Goal: Task Accomplishment & Management: Manage account settings

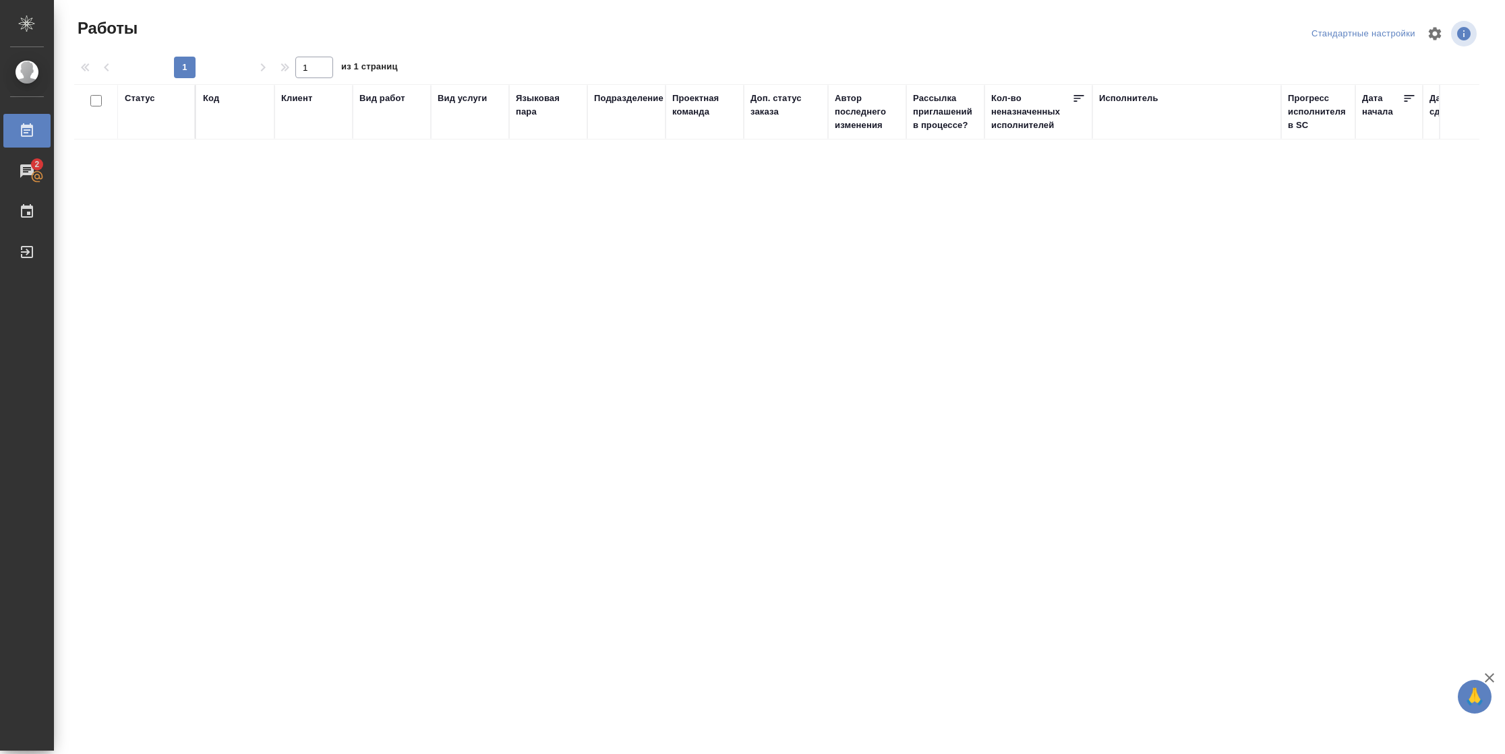
click at [143, 93] on div "Статус" at bounding box center [140, 98] width 30 height 13
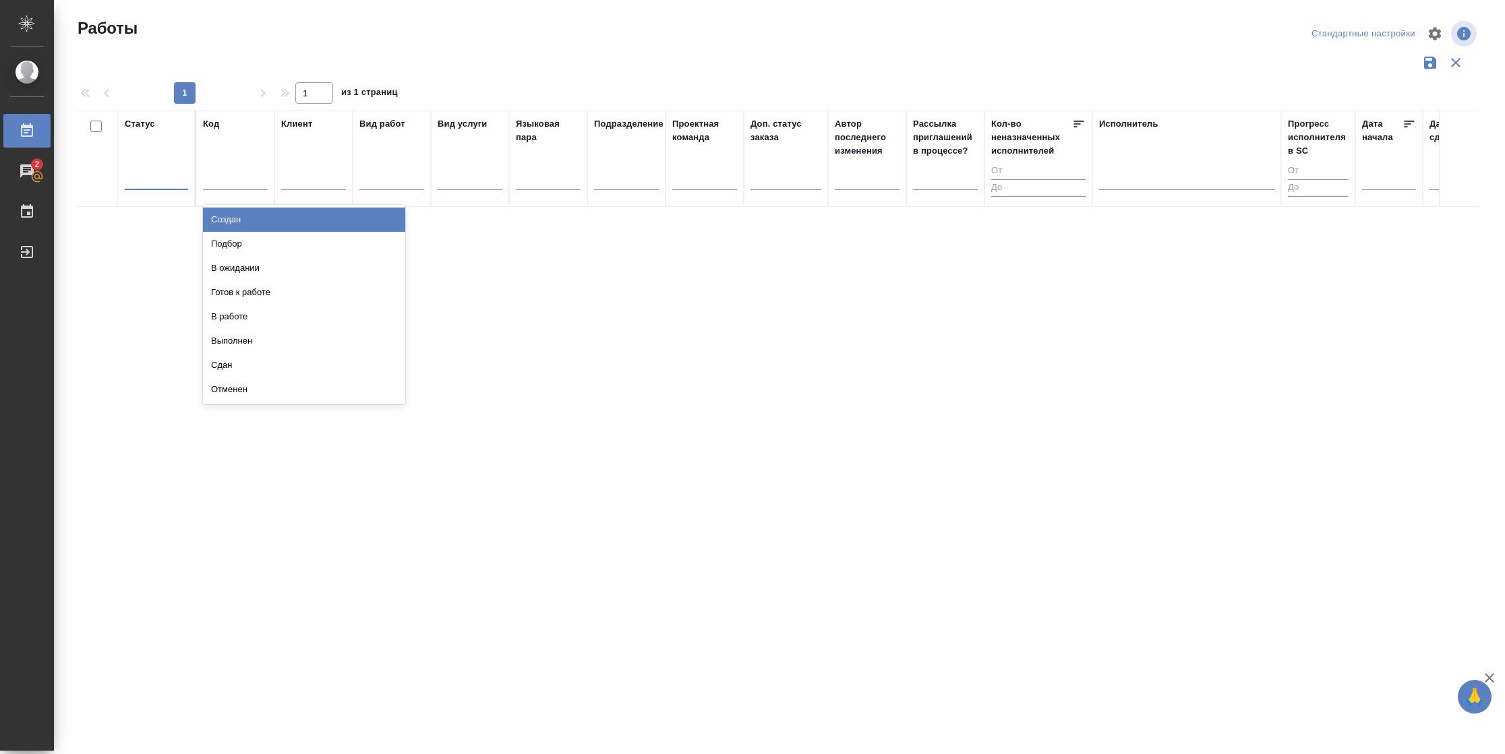
click at [158, 186] on div at bounding box center [156, 177] width 63 height 20
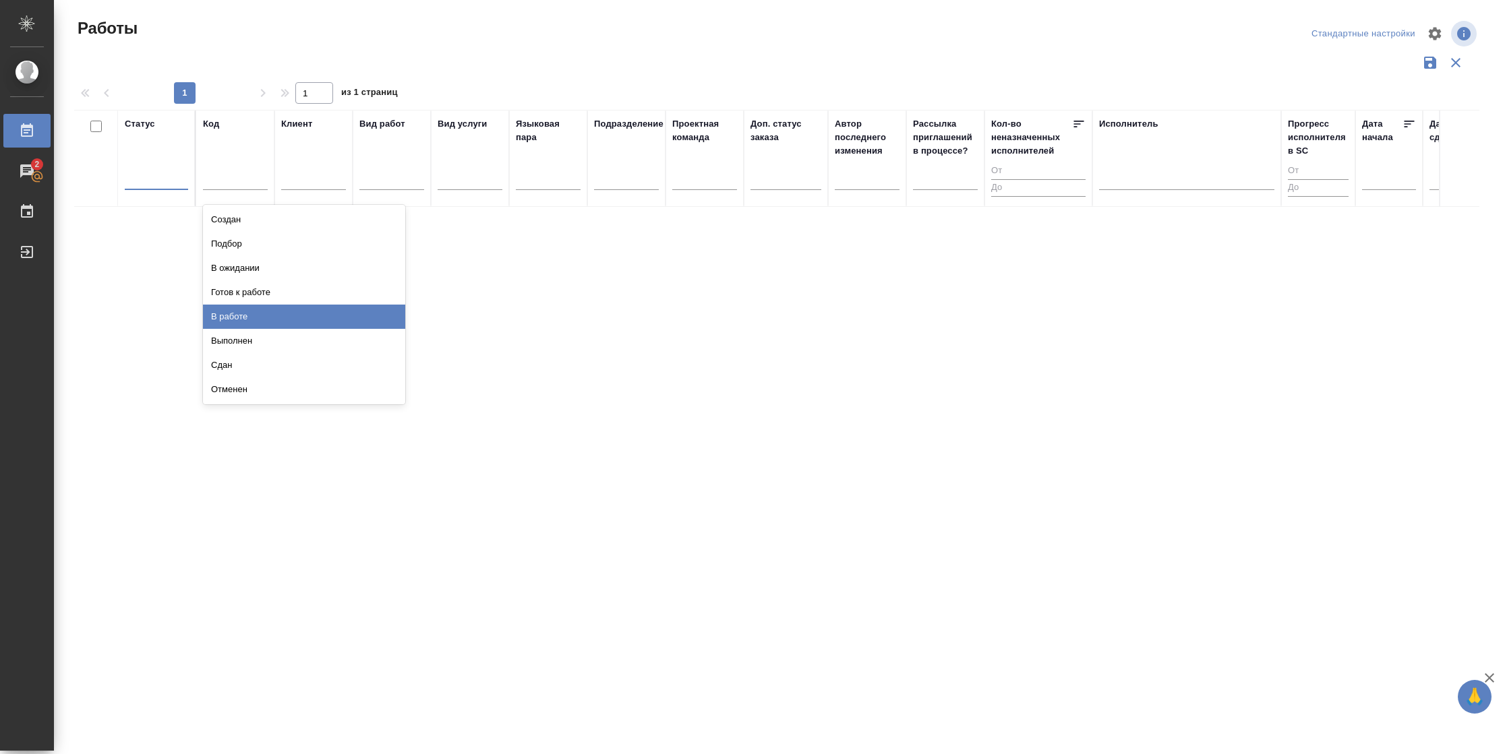
click at [266, 315] on div "В работе" at bounding box center [304, 317] width 202 height 24
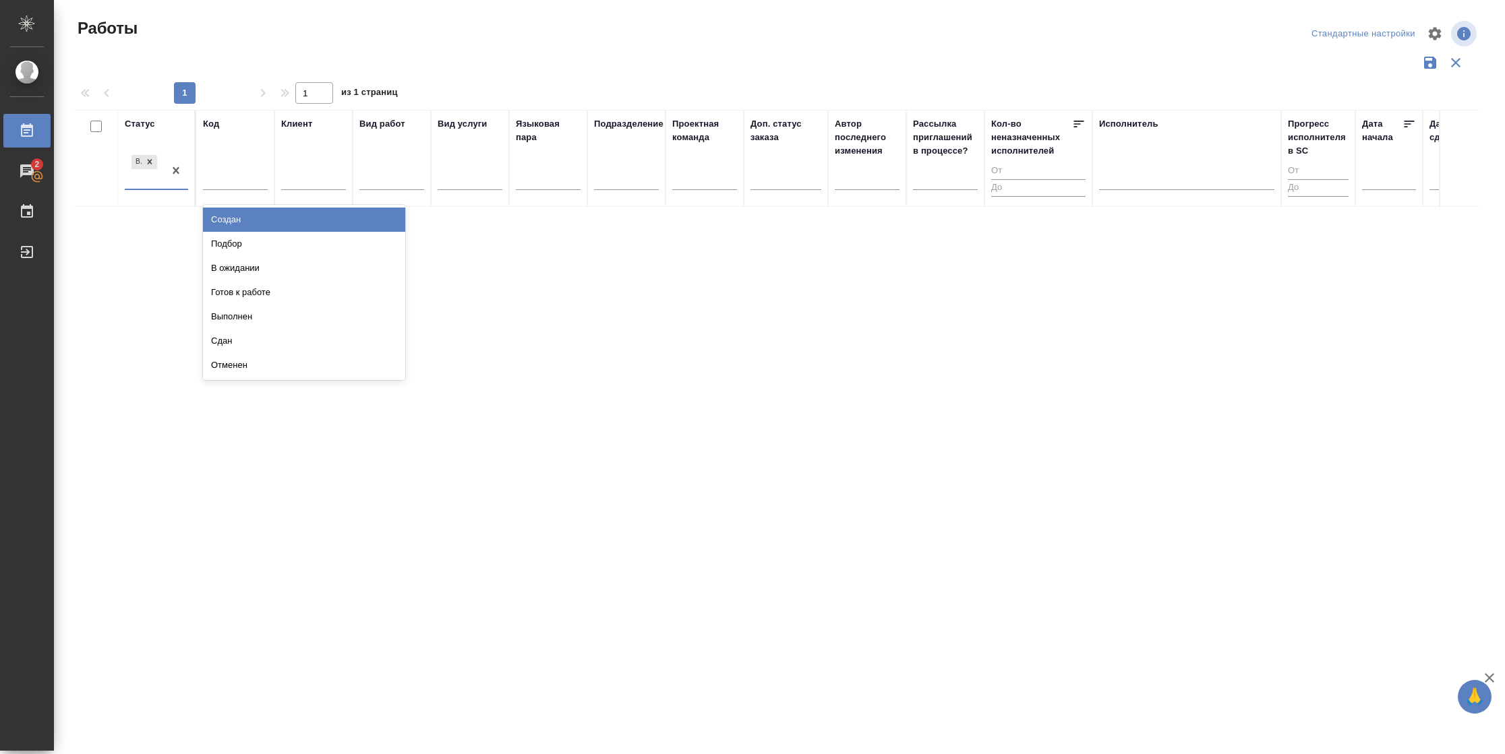
click at [154, 186] on div "В работе" at bounding box center [144, 170] width 39 height 36
click at [27, 251] on div "Выйти" at bounding box center [10, 252] width 34 height 20
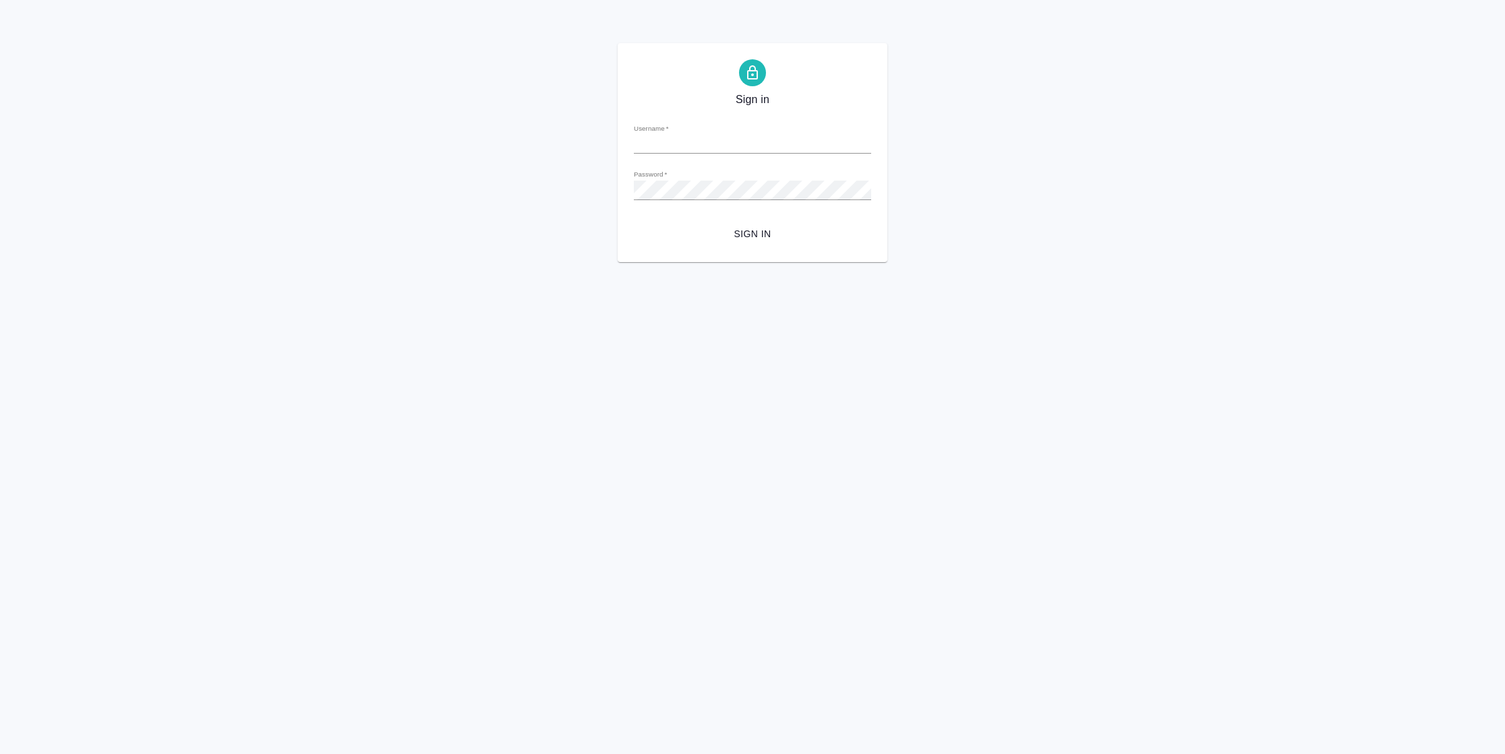
type input "[PERSON_NAME][EMAIL_ADDRESS][DOMAIN_NAME]"
click at [746, 241] on span "Sign in" at bounding box center [753, 234] width 216 height 17
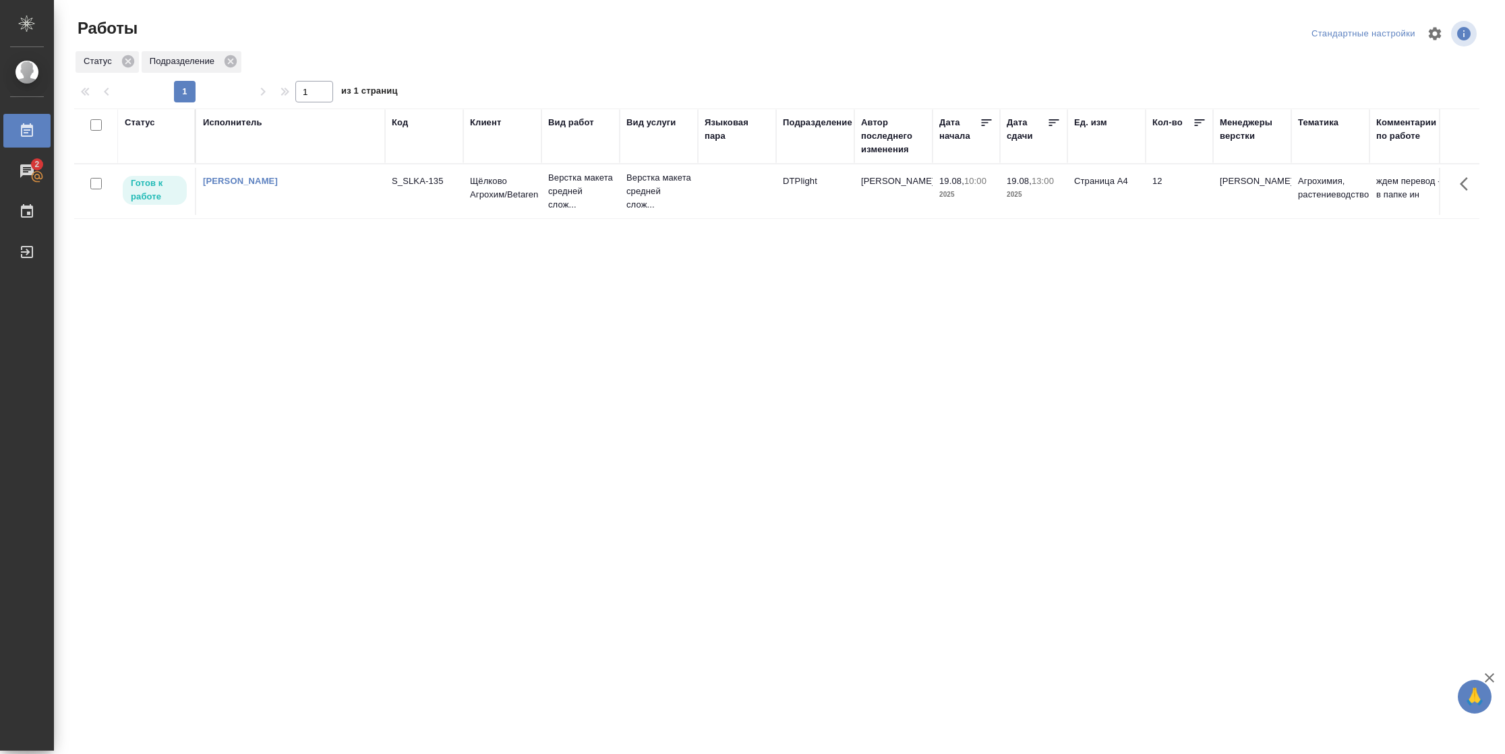
click at [989, 212] on td "19.08, 10:00 2025" at bounding box center [965, 191] width 67 height 47
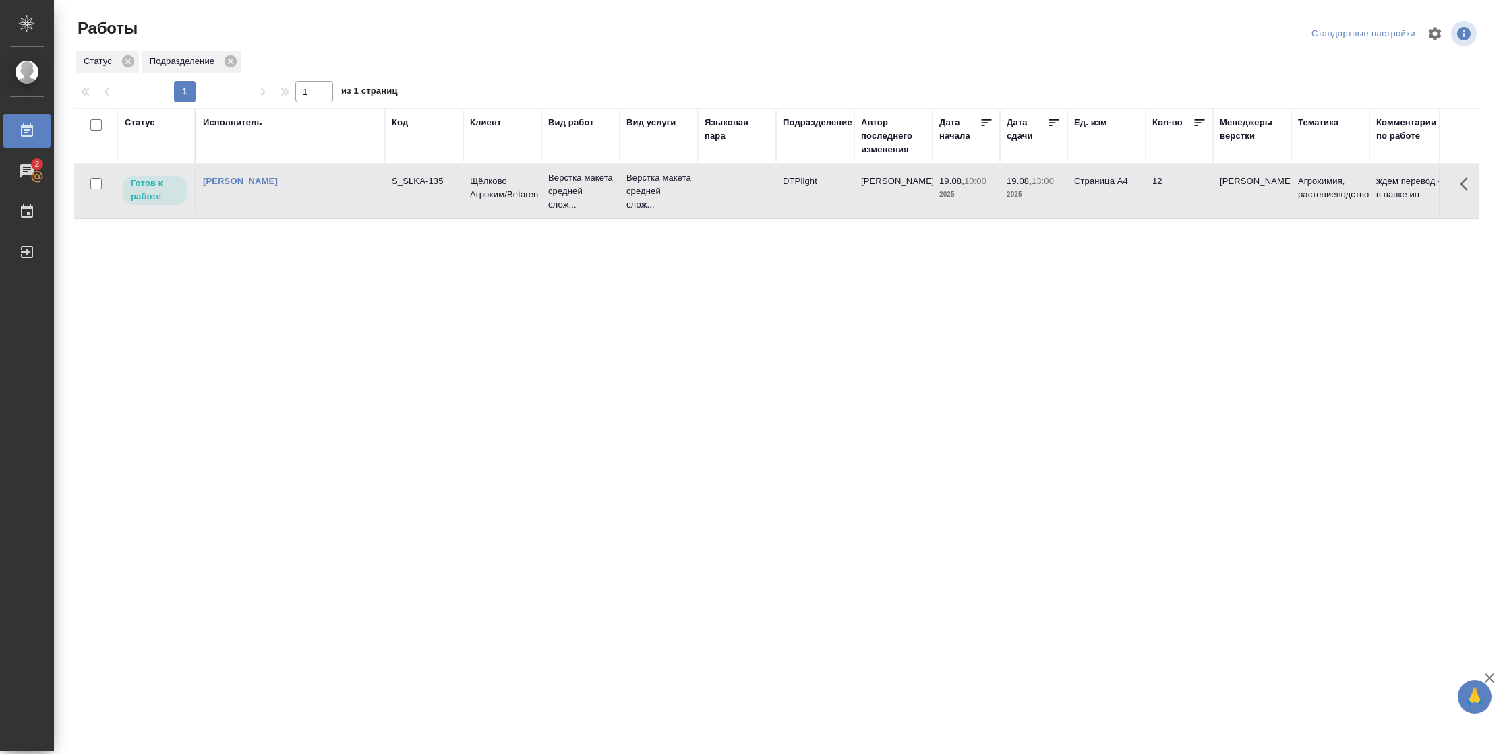
click at [989, 212] on td "19.08, 10:00 2025" at bounding box center [965, 191] width 67 height 47
click at [147, 124] on div "Статус" at bounding box center [140, 122] width 30 height 13
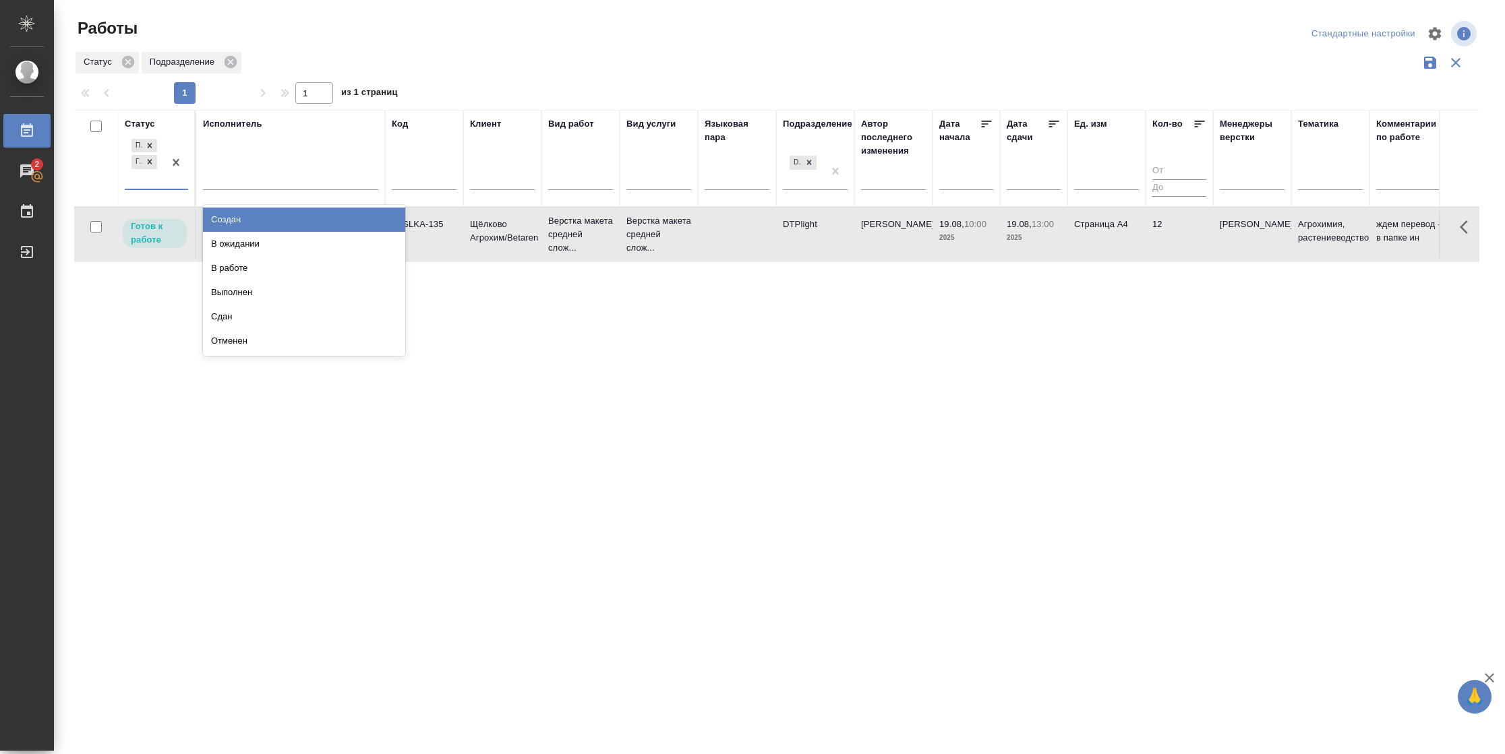
click at [163, 183] on div "Подбор Готов к работе" at bounding box center [144, 162] width 39 height 53
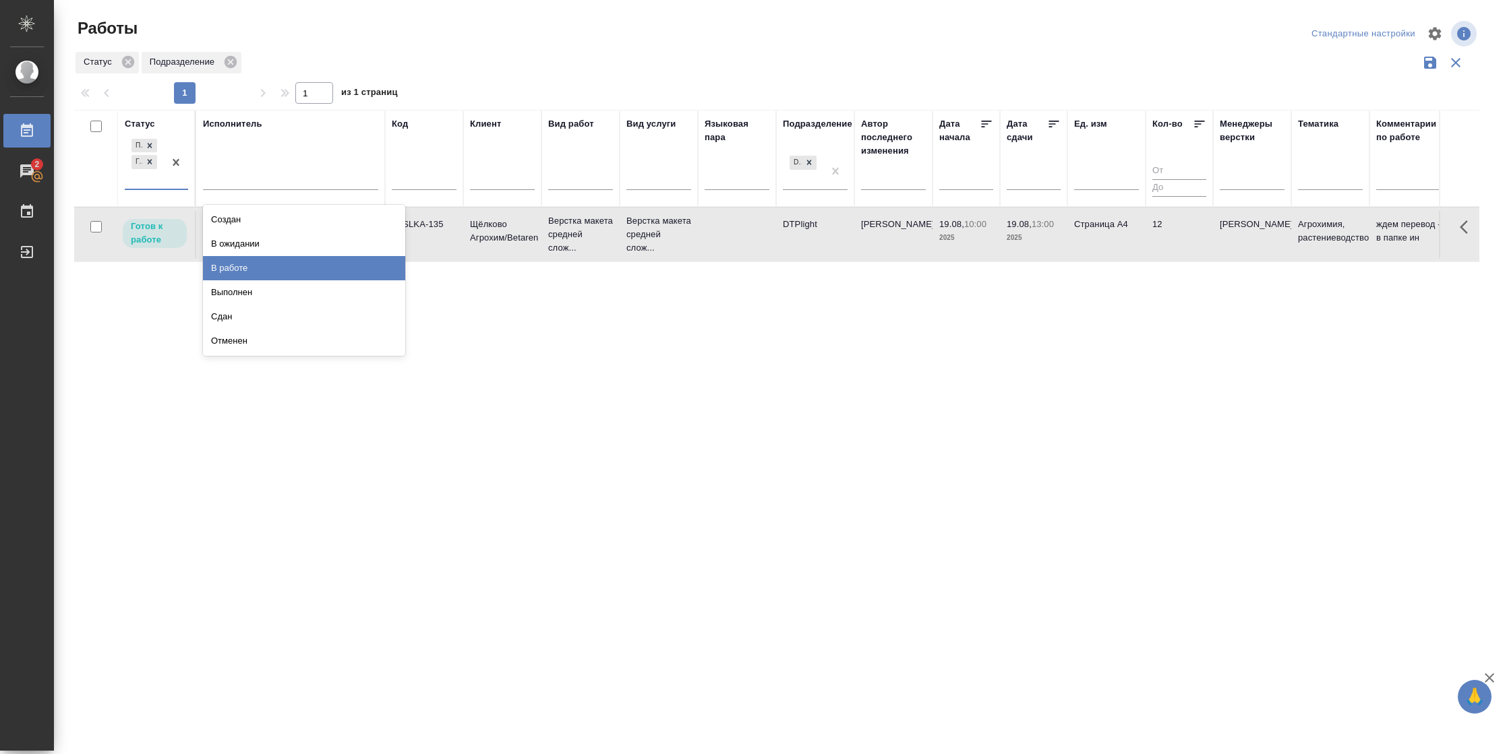
click at [265, 268] on div "В работе" at bounding box center [304, 268] width 202 height 24
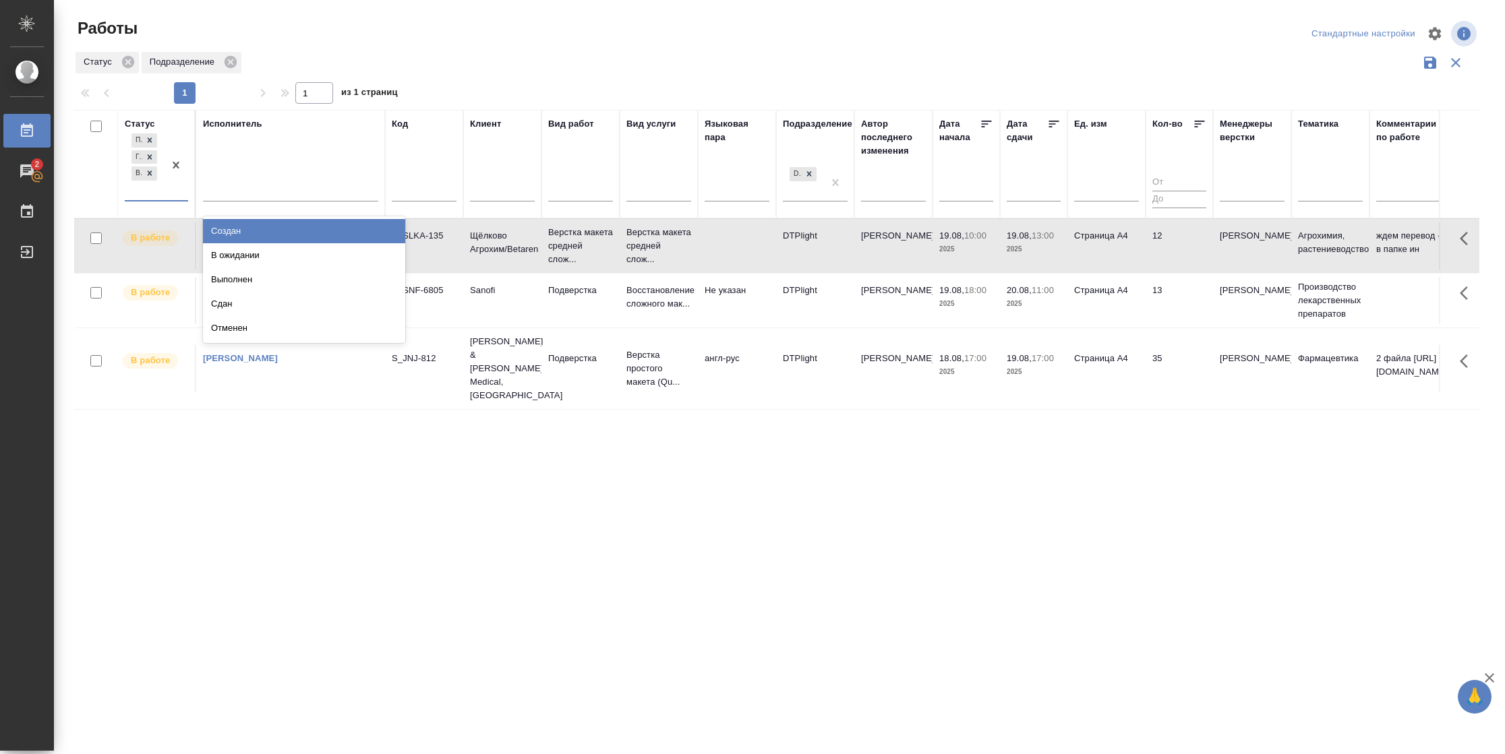
click at [169, 195] on div at bounding box center [176, 165] width 24 height 69
click at [241, 249] on div "В ожидании" at bounding box center [304, 255] width 202 height 24
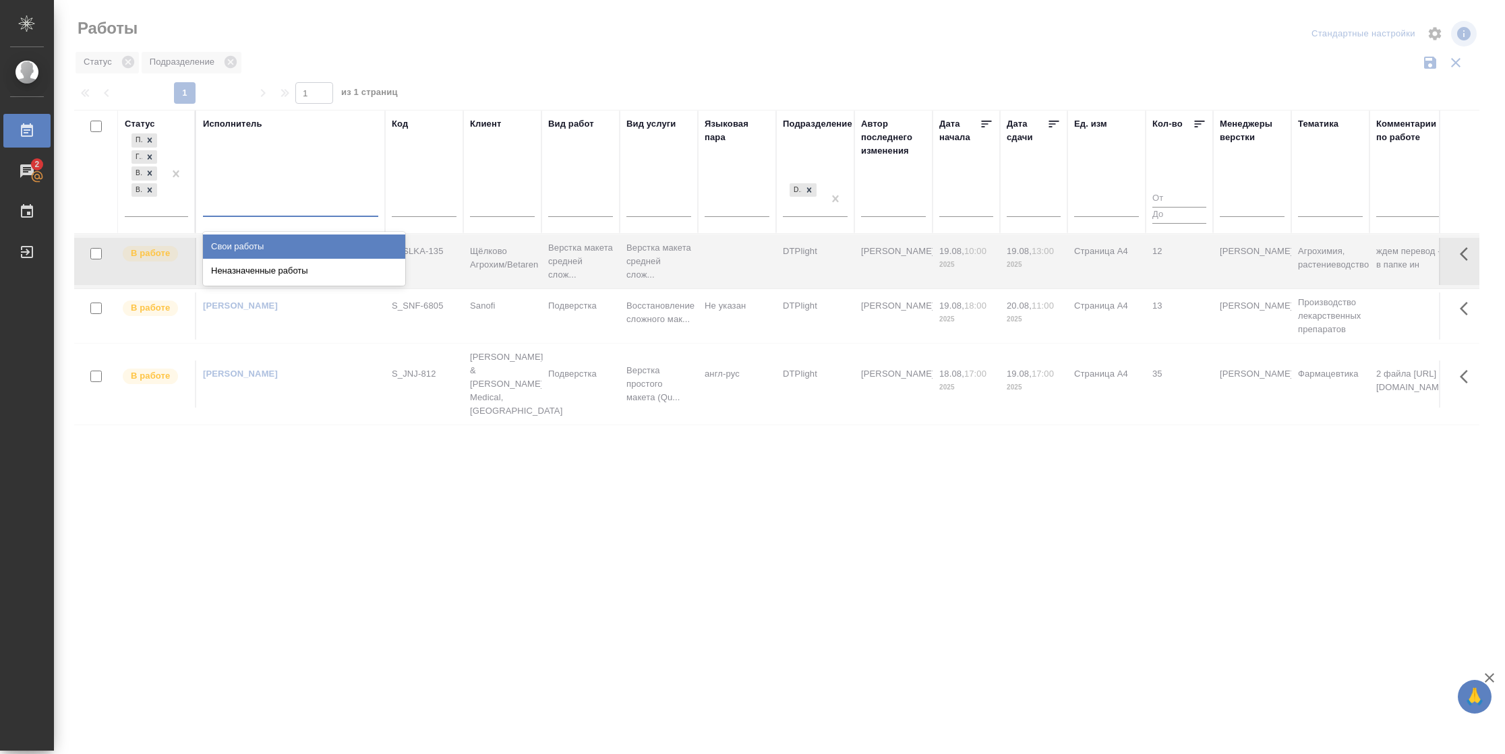
click at [258, 206] on div at bounding box center [290, 204] width 175 height 20
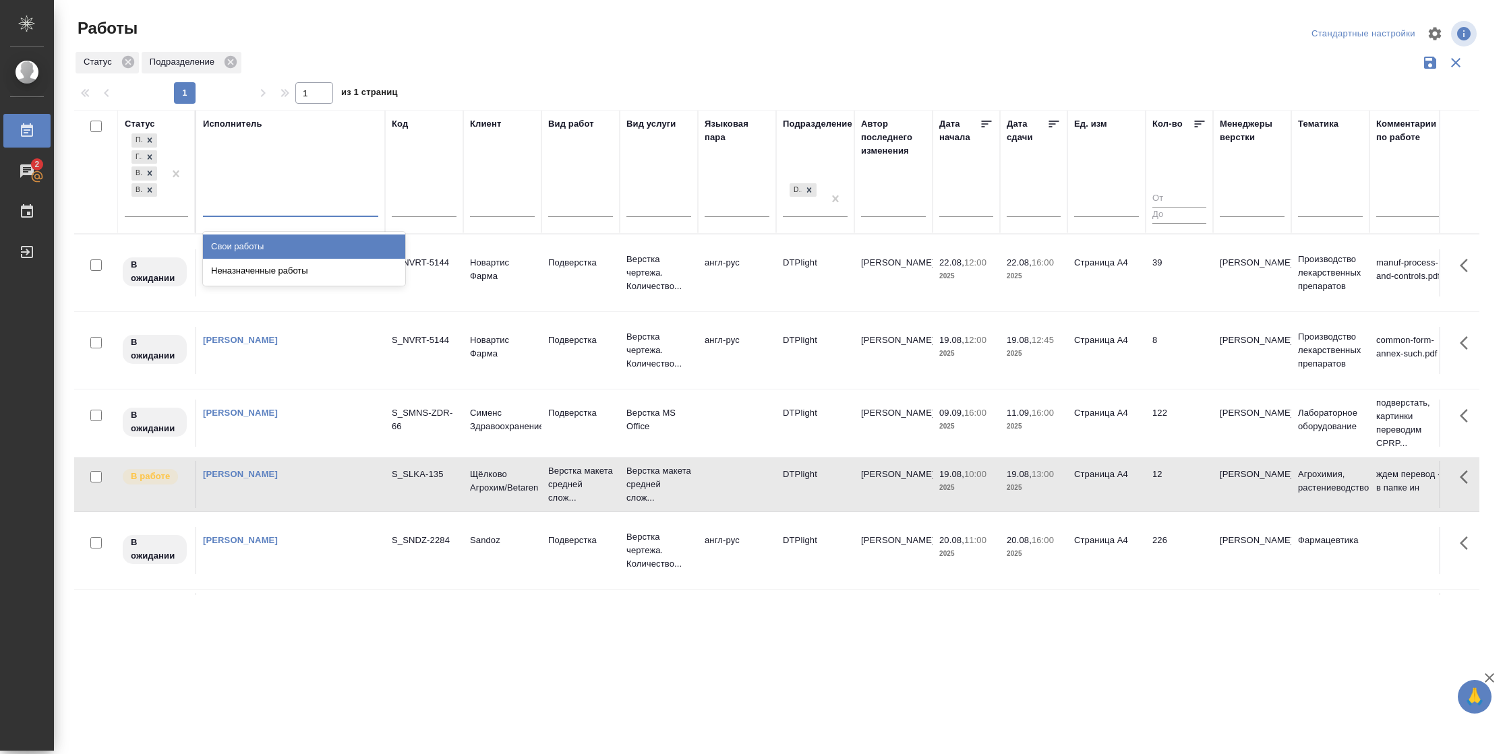
click at [251, 243] on div "Свои работы" at bounding box center [304, 247] width 202 height 24
click at [1050, 125] on icon at bounding box center [1053, 123] width 13 height 13
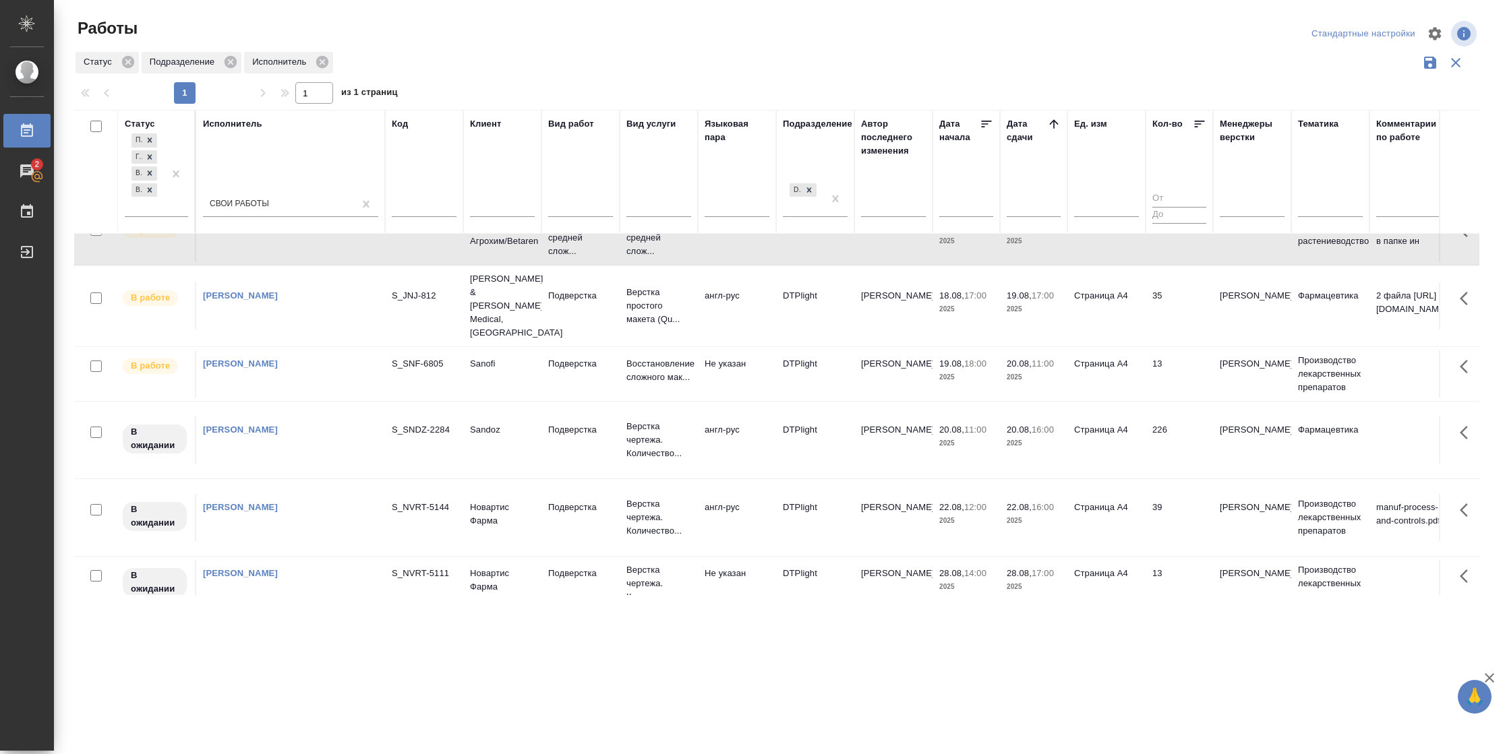
scroll to position [175, 0]
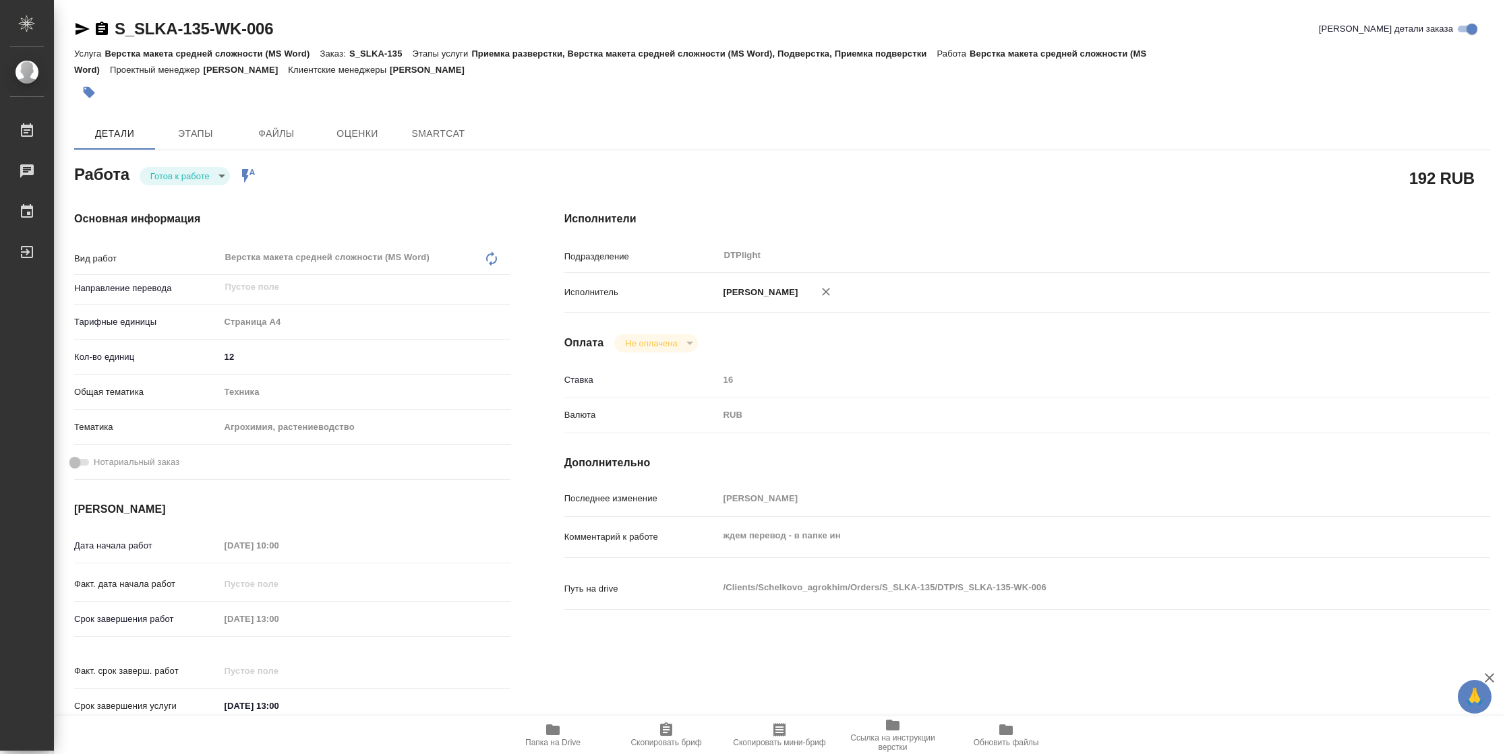
type textarea "x"
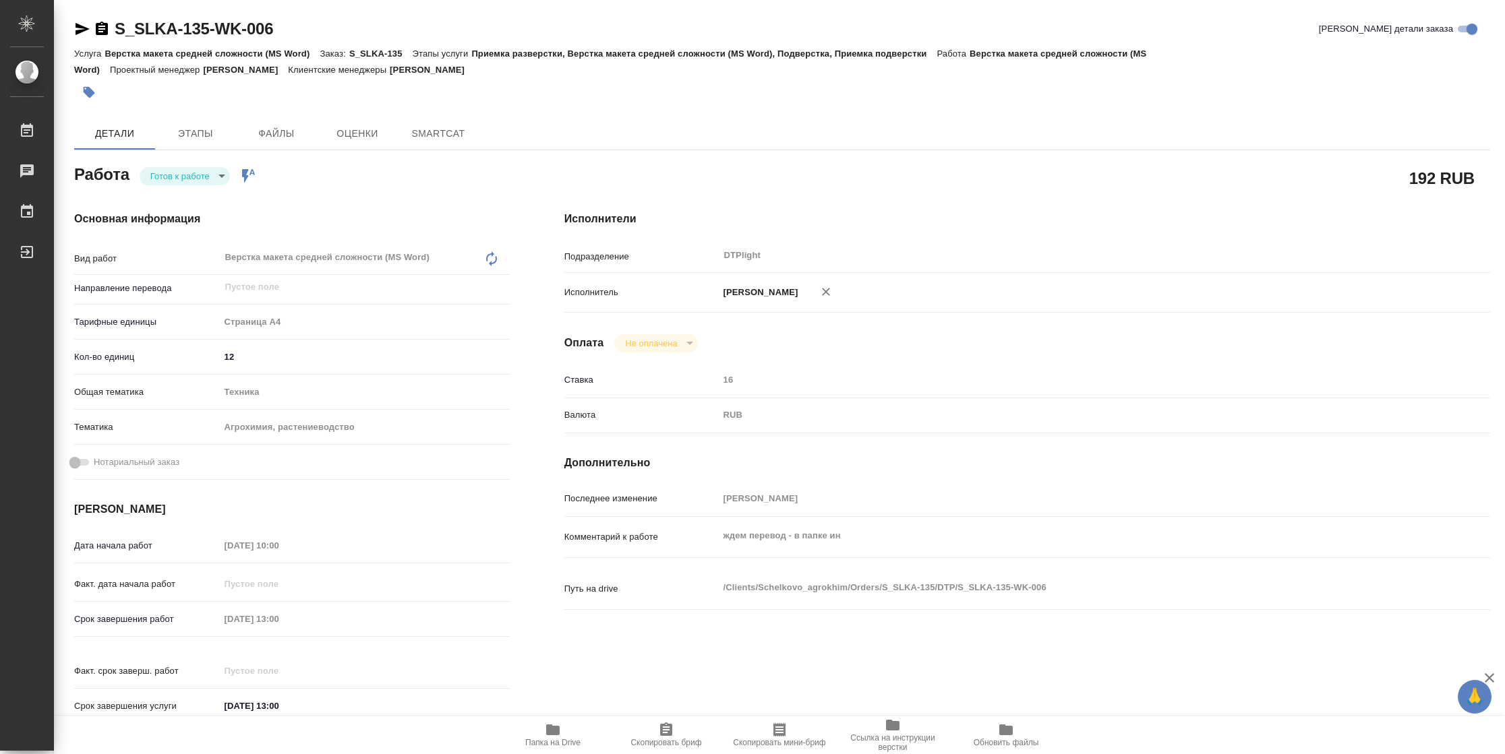
type textarea "x"
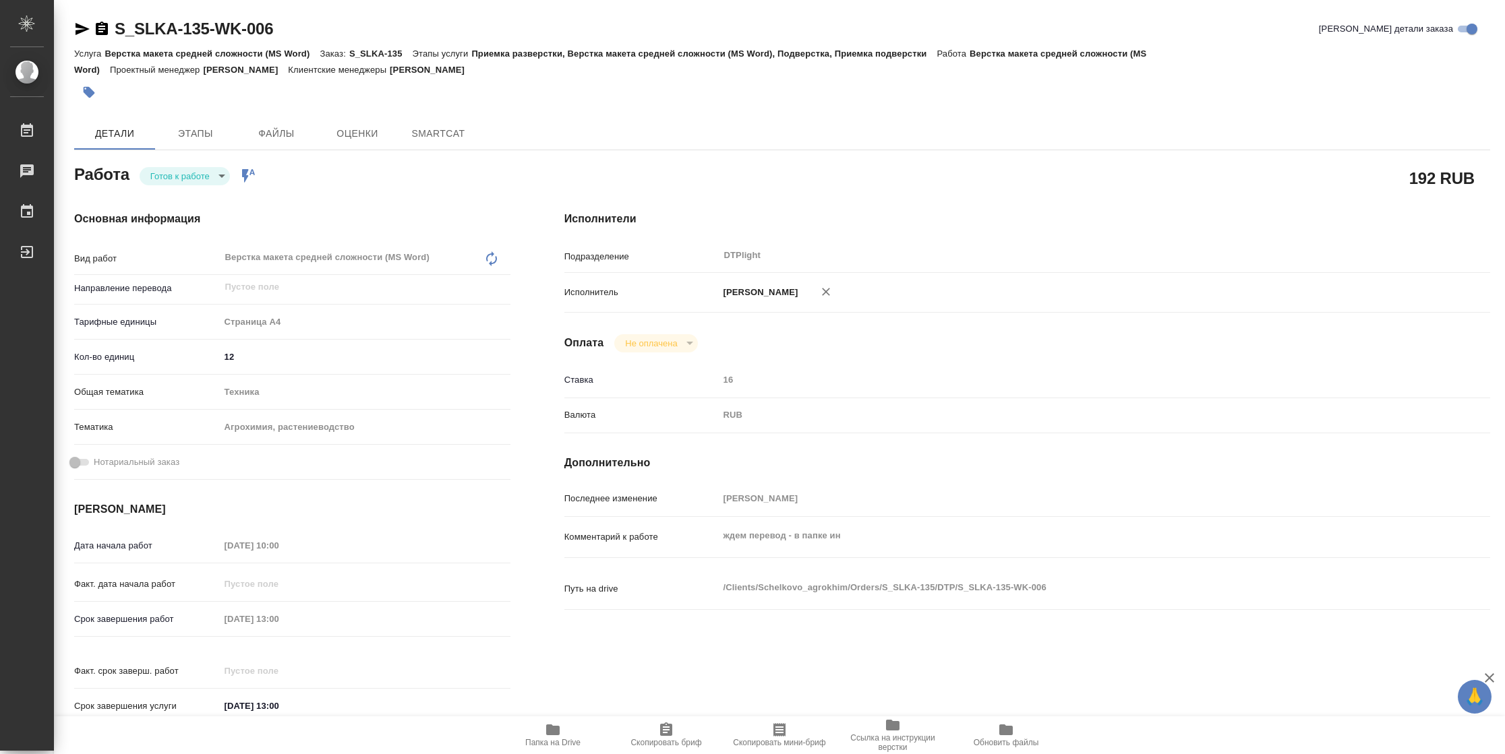
type textarea "x"
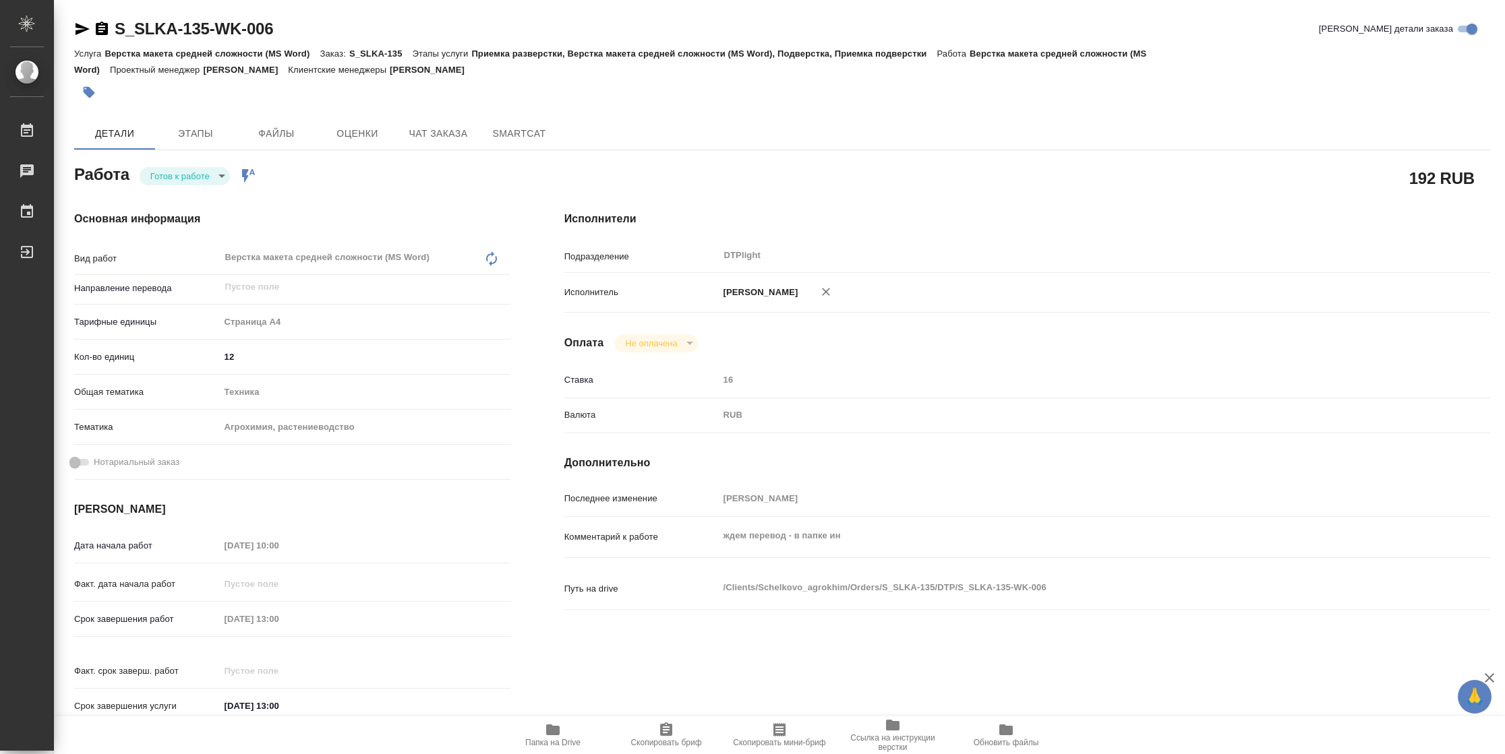
type textarea "x"
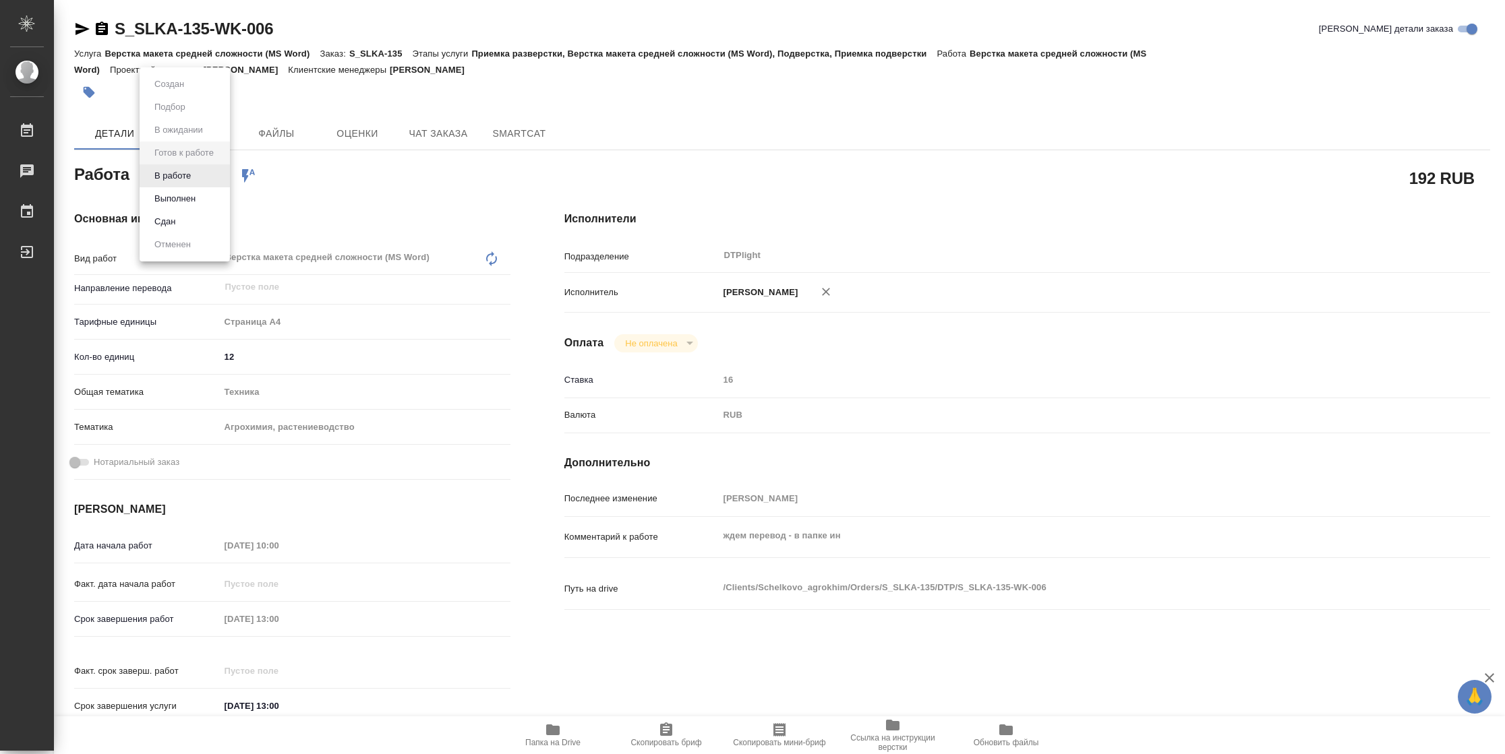
click at [211, 171] on body "🙏 .cls-1 fill:#fff; AWATERA Vasilyeva Natalia Работы Чаты График Выйти S_SLKA-1…" at bounding box center [752, 377] width 1505 height 754
type textarea "x"
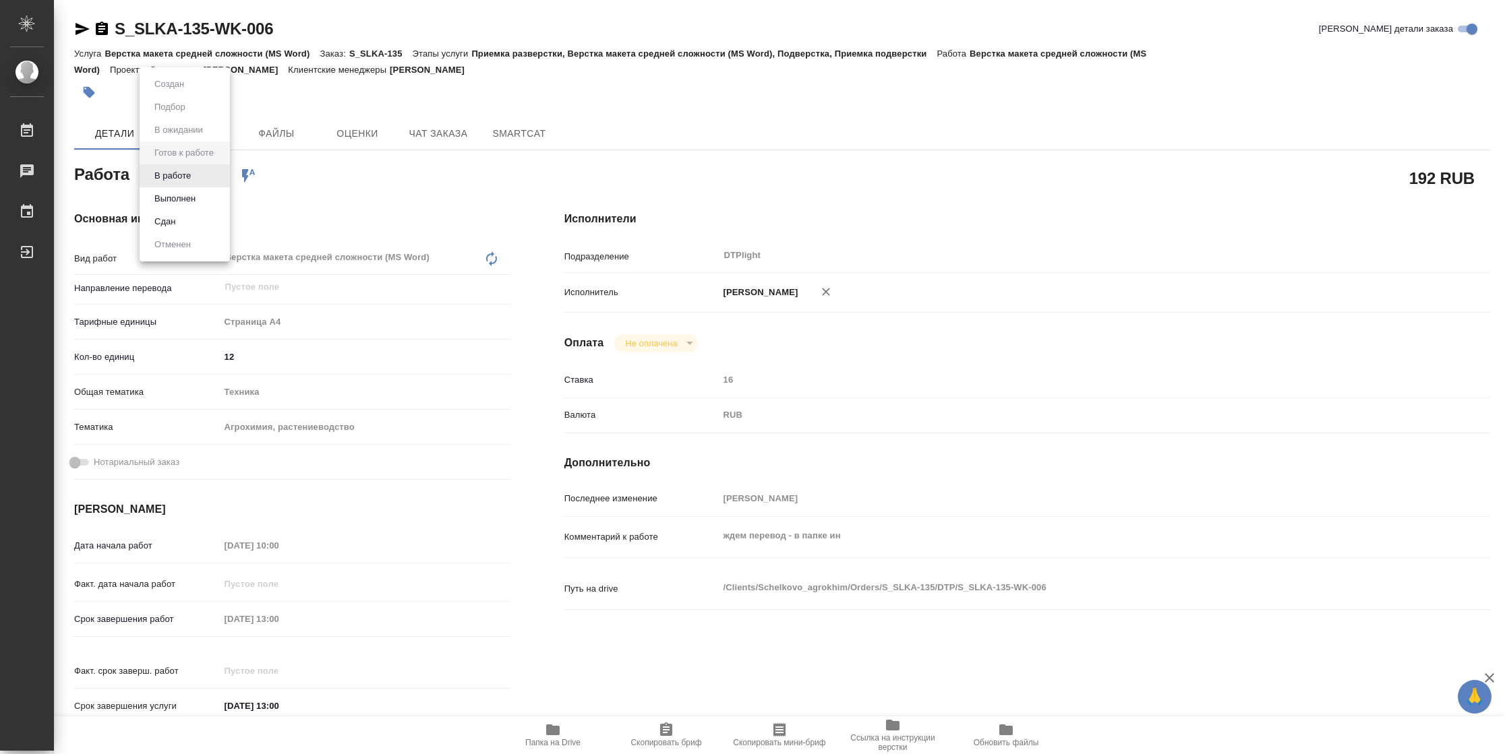
type textarea "x"
click at [200, 173] on li "В работе" at bounding box center [185, 176] width 90 height 23
type textarea "x"
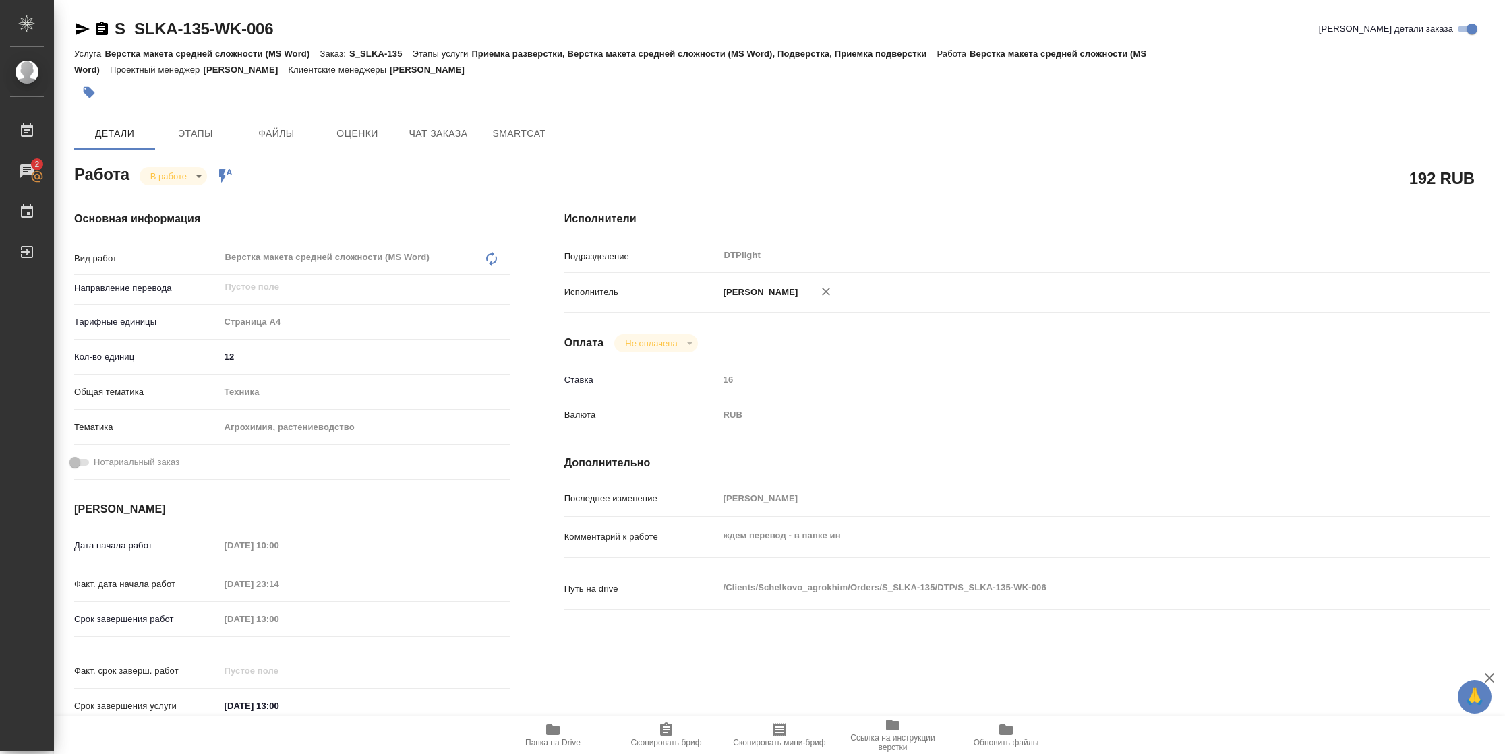
type textarea "x"
